Goal: Find specific page/section: Find specific page/section

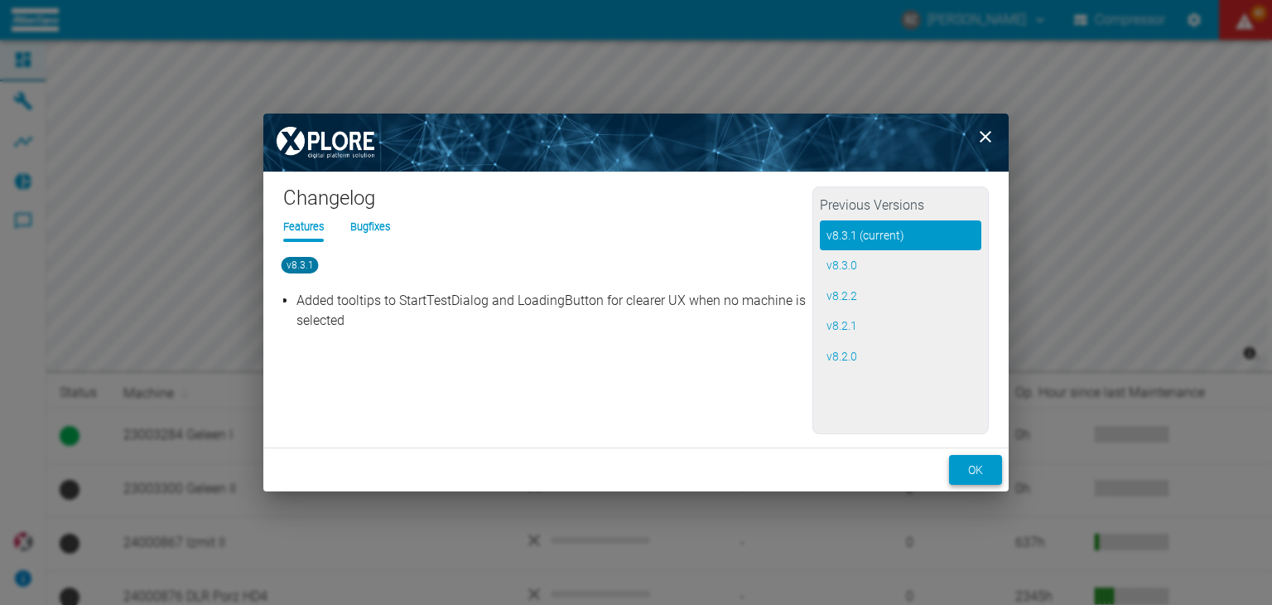
click at [970, 464] on button "ok" at bounding box center [975, 470] width 53 height 31
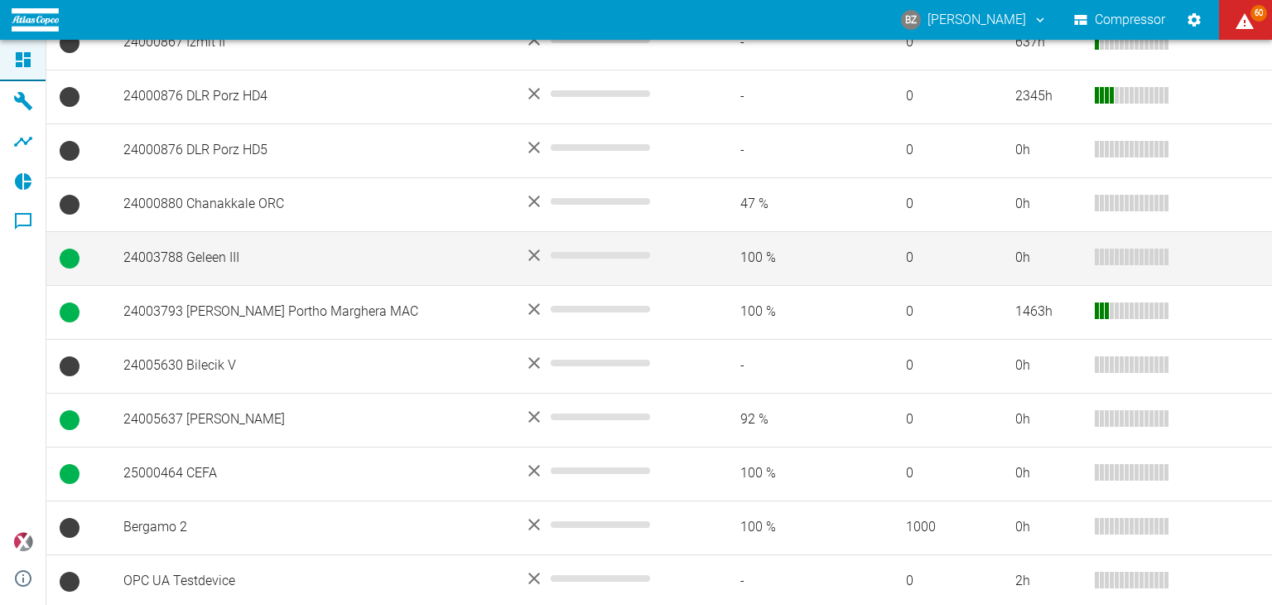
scroll to position [503, 0]
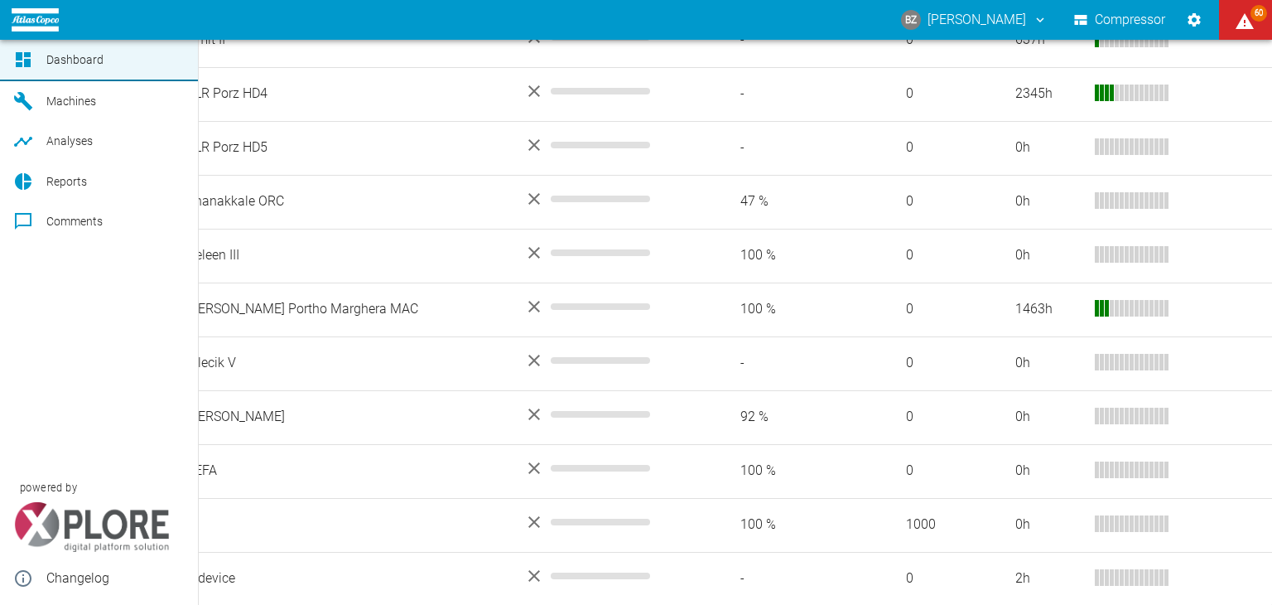
click at [21, 99] on icon at bounding box center [23, 101] width 18 height 18
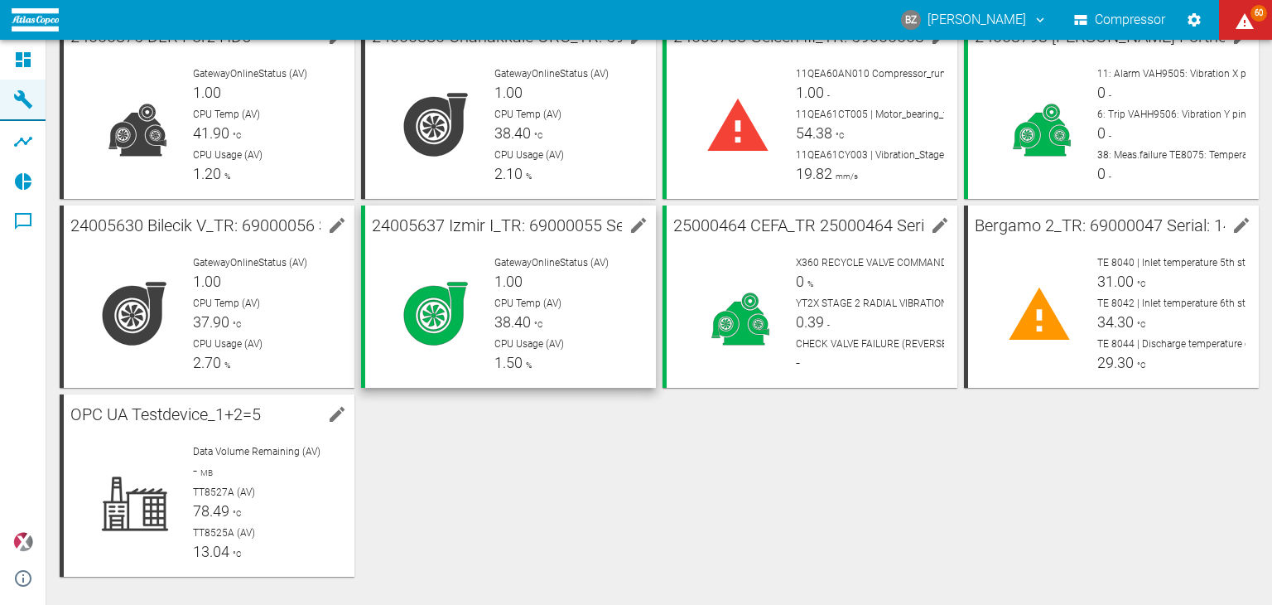
scroll to position [331, 0]
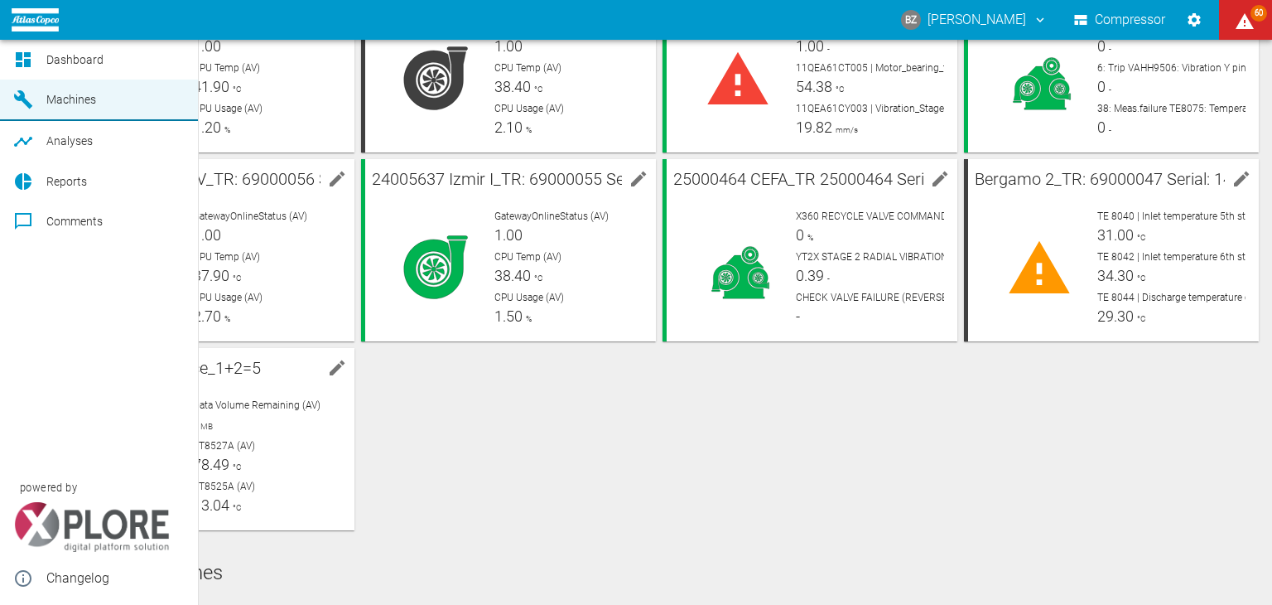
click at [23, 147] on icon at bounding box center [23, 142] width 20 height 20
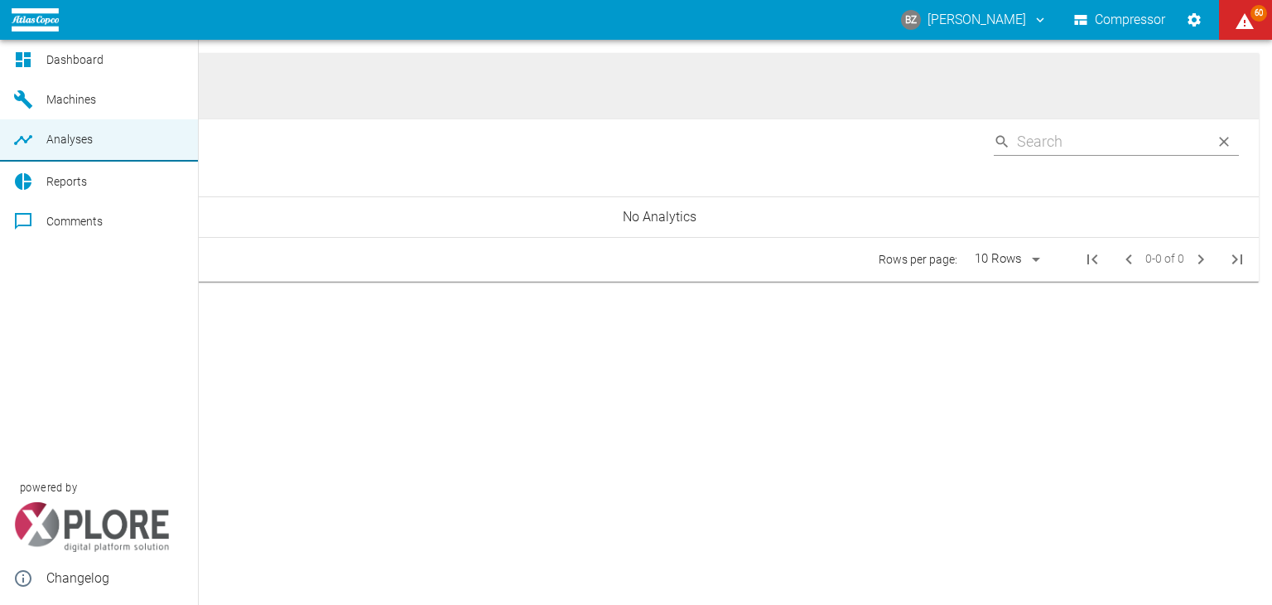
click at [17, 180] on icon at bounding box center [23, 181] width 17 height 17
